Goal: Browse casually

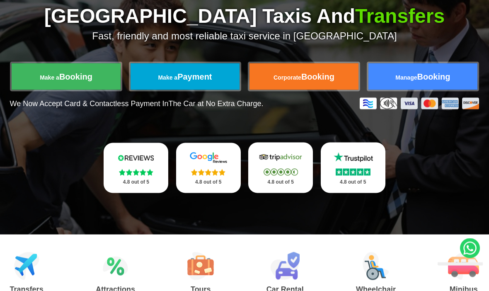
scroll to position [113, 0]
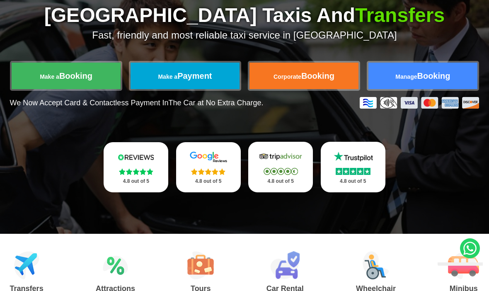
click at [140, 169] on img at bounding box center [136, 171] width 34 height 7
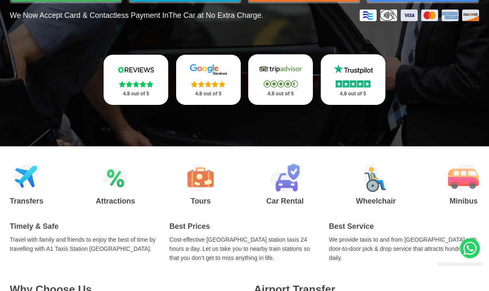
scroll to position [200, 0]
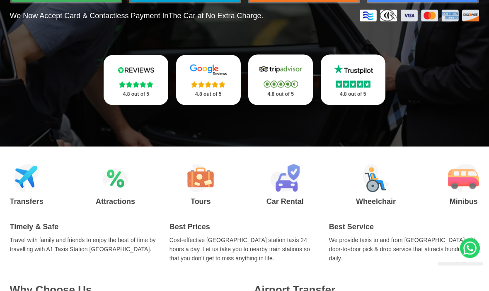
click at [140, 86] on img at bounding box center [136, 84] width 34 height 7
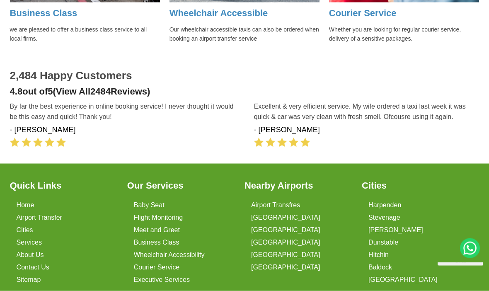
scroll to position [1104, 0]
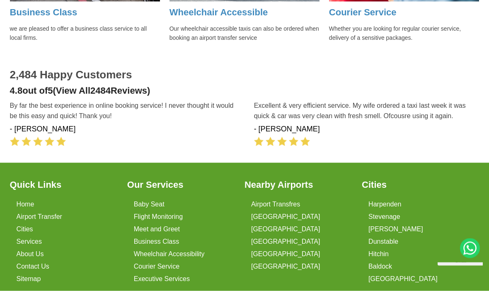
click at [109, 89] on span "2484" at bounding box center [100, 90] width 20 height 10
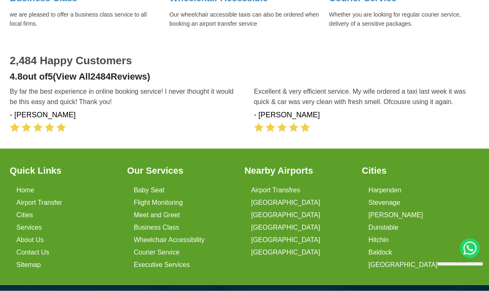
scroll to position [1118, 0]
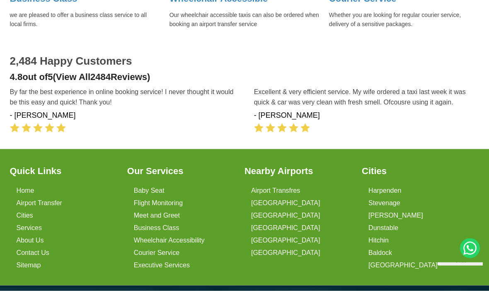
click at [125, 73] on h3 "4.8 out of 5 (View All 2484 Reviews)" at bounding box center [245, 77] width 470 height 11
click at [100, 58] on h2 "2,484 Happy Customers" at bounding box center [245, 61] width 470 height 13
click at [147, 73] on h3 "4.8 out of 5 (View All 2484 Reviews)" at bounding box center [245, 77] width 470 height 11
click at [39, 72] on h3 "4.8 out of 5 (View All 2484 Reviews)" at bounding box center [245, 77] width 470 height 11
click at [122, 72] on h3 "4.8 out of 5 (View All 2484 Reviews)" at bounding box center [245, 77] width 470 height 11
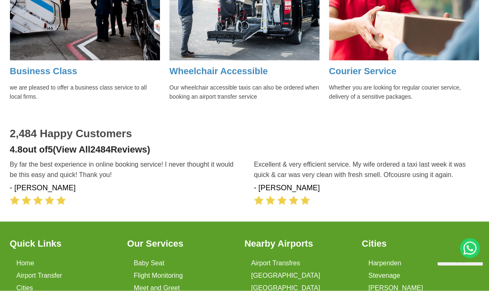
scroll to position [1046, 0]
click at [301, 195] on img at bounding box center [282, 200] width 56 height 10
click at [111, 144] on span "2484" at bounding box center [100, 149] width 20 height 10
click at [126, 146] on h3 "4.8 out of 5 (View All 2484 Reviews)" at bounding box center [245, 149] width 470 height 11
click at [96, 146] on h3 "4.8 out of 5 (View All 2484 Reviews)" at bounding box center [245, 149] width 470 height 11
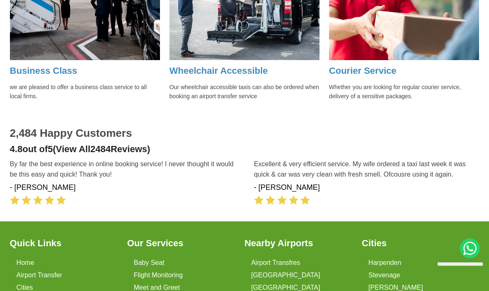
click at [82, 151] on div "2,484 Happy Customers 4.8 out of 5 (View All 2484 Reviews) By far the best expe…" at bounding box center [245, 166] width 470 height 78
click at [39, 144] on h3 "4.8 out of 5 (View All 2484 Reviews)" at bounding box center [245, 149] width 470 height 11
click at [43, 132] on h2 "2,484 Happy Customers" at bounding box center [245, 133] width 470 height 13
click at [56, 195] on img at bounding box center [38, 200] width 56 height 10
click at [286, 195] on img at bounding box center [282, 200] width 56 height 10
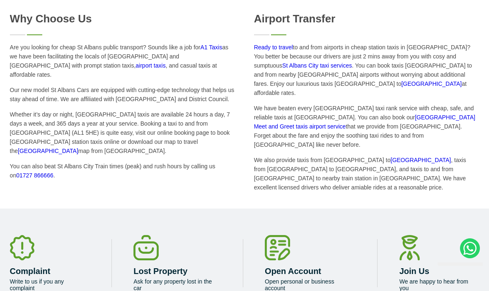
scroll to position [471, 0]
